Goal: Browse casually

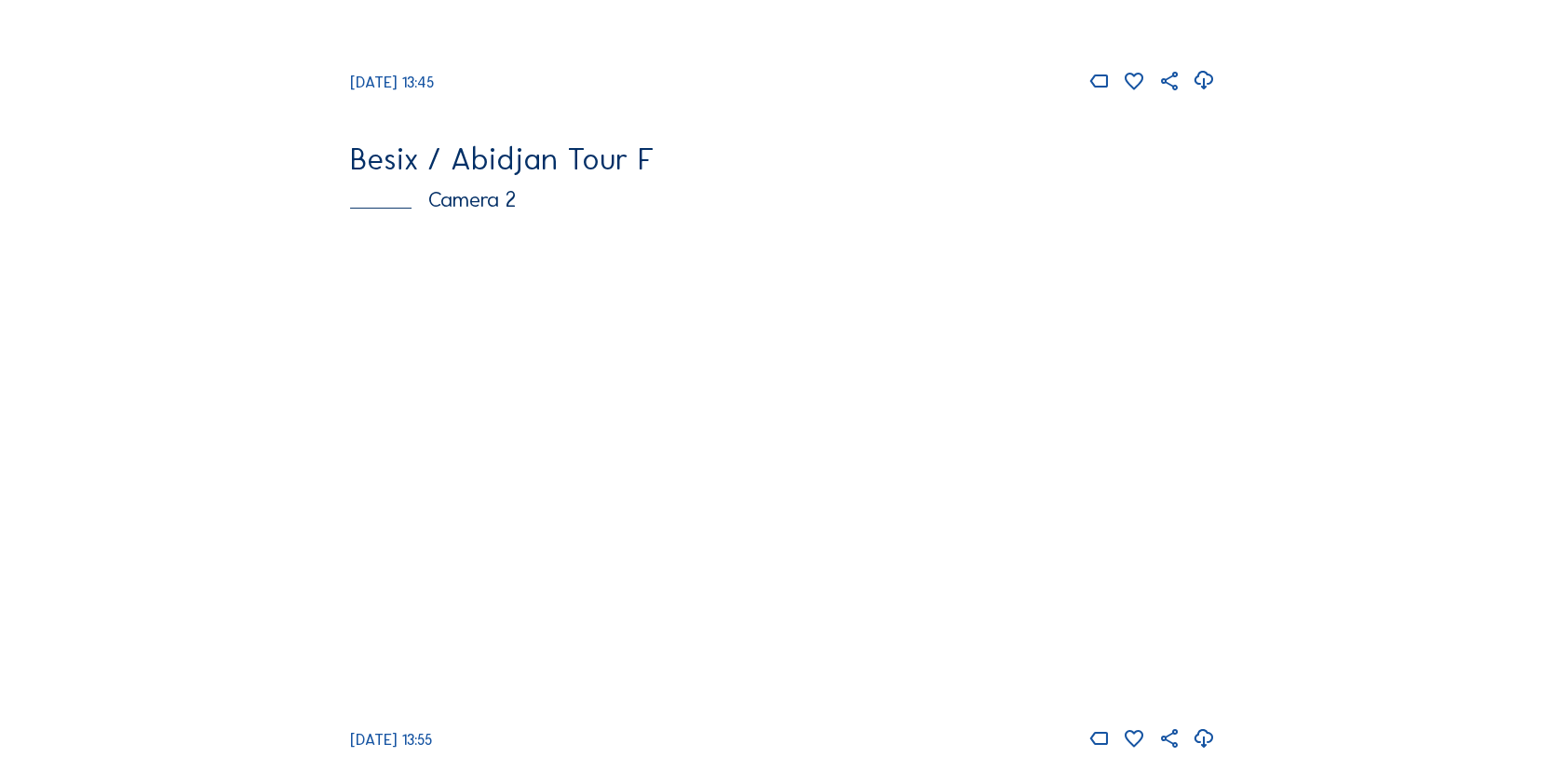
scroll to position [677, 0]
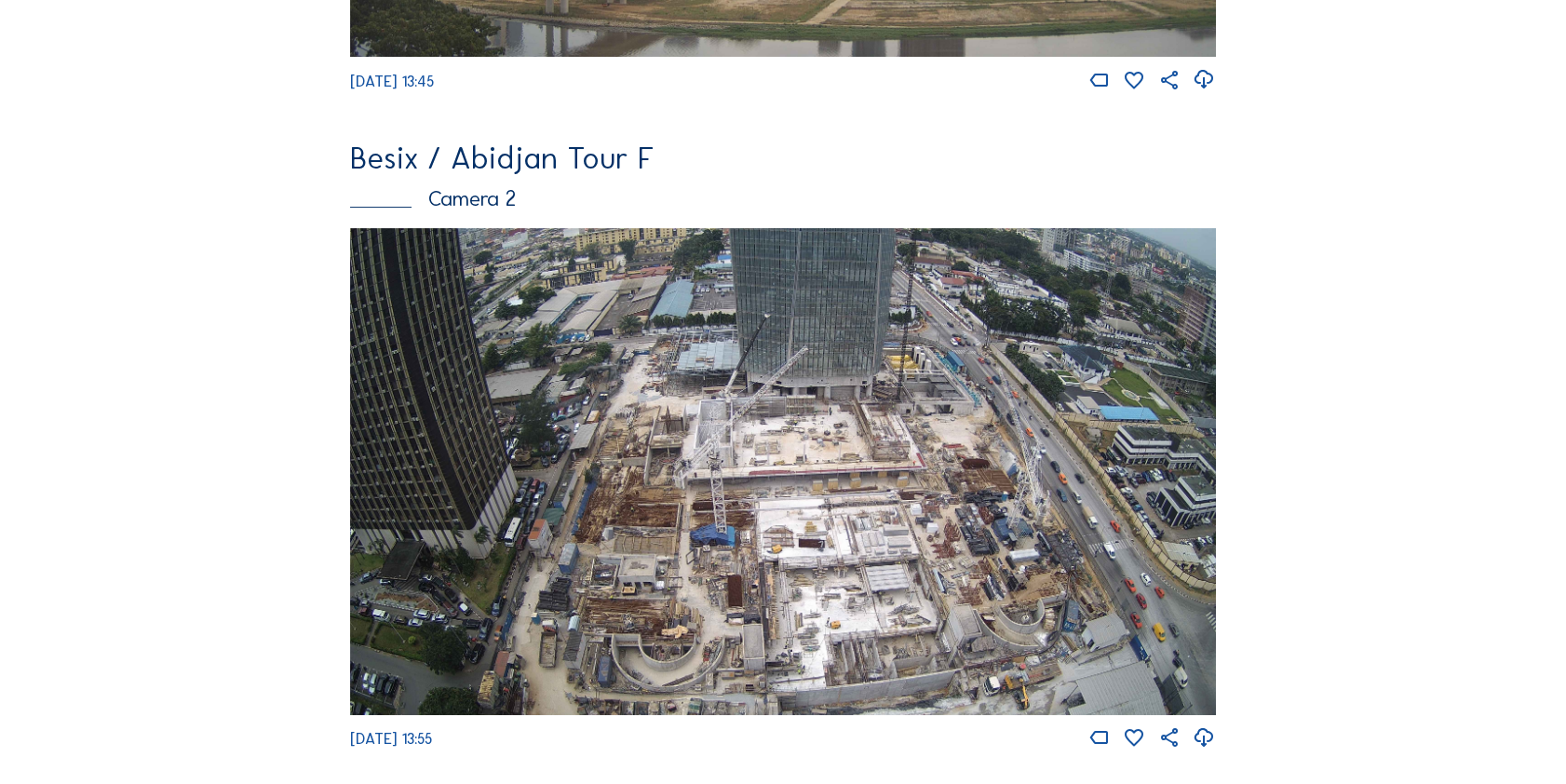
click at [492, 387] on img at bounding box center [783, 471] width 866 height 486
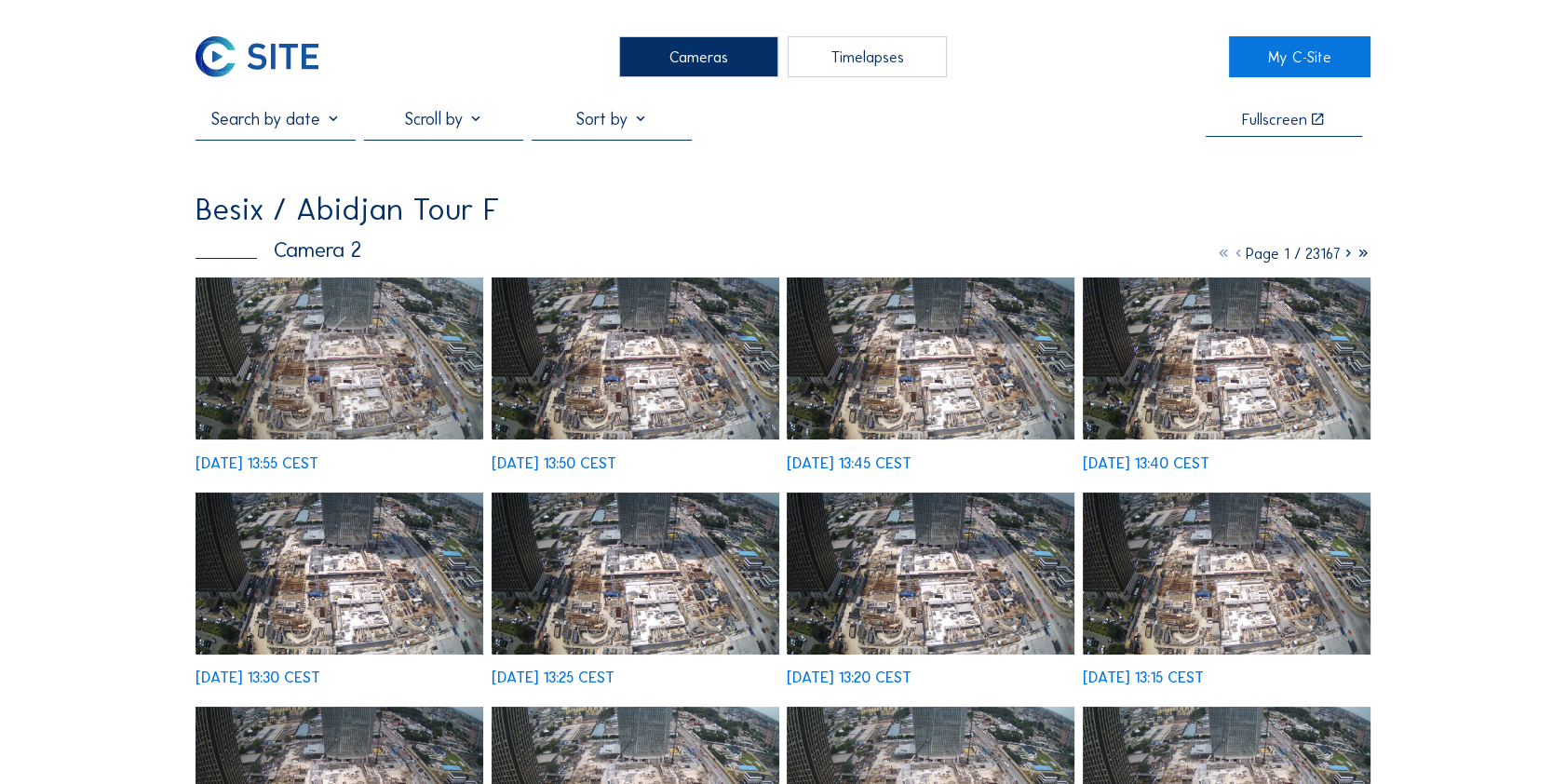
click at [398, 329] on img at bounding box center [339, 359] width 287 height 162
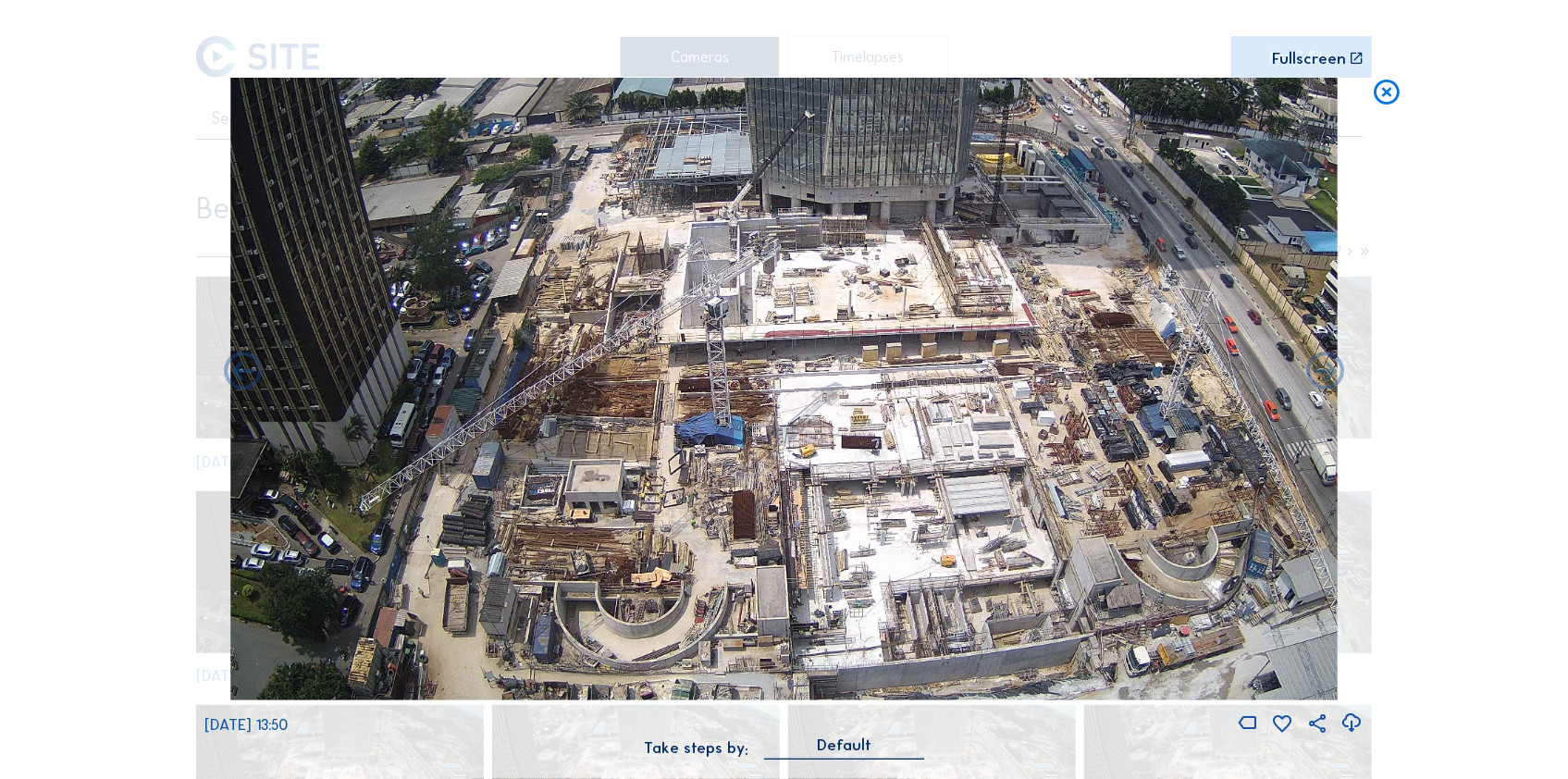
drag, startPoint x: 629, startPoint y: 374, endPoint x: 628, endPoint y: 355, distance: 19.0
click at [628, 355] on img at bounding box center [784, 389] width 1108 height 623
